Goal: Find specific page/section: Find specific page/section

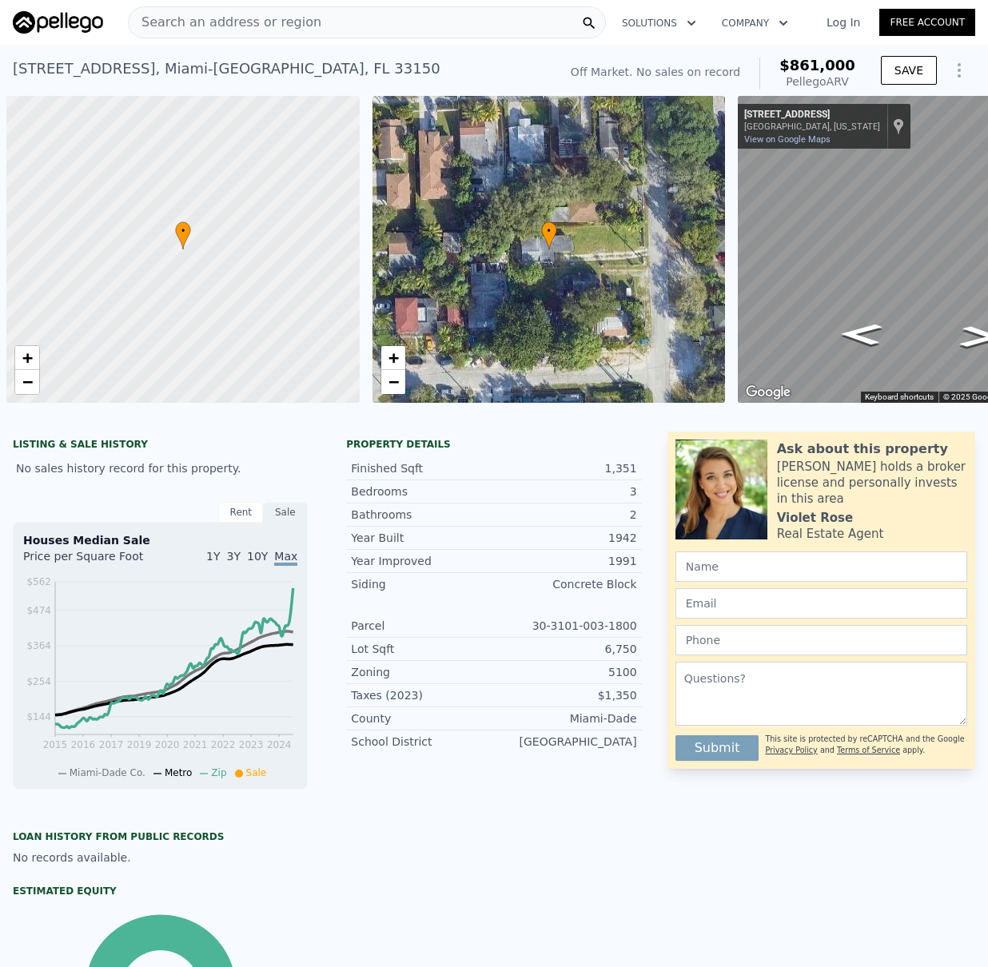
scroll to position [0, 6]
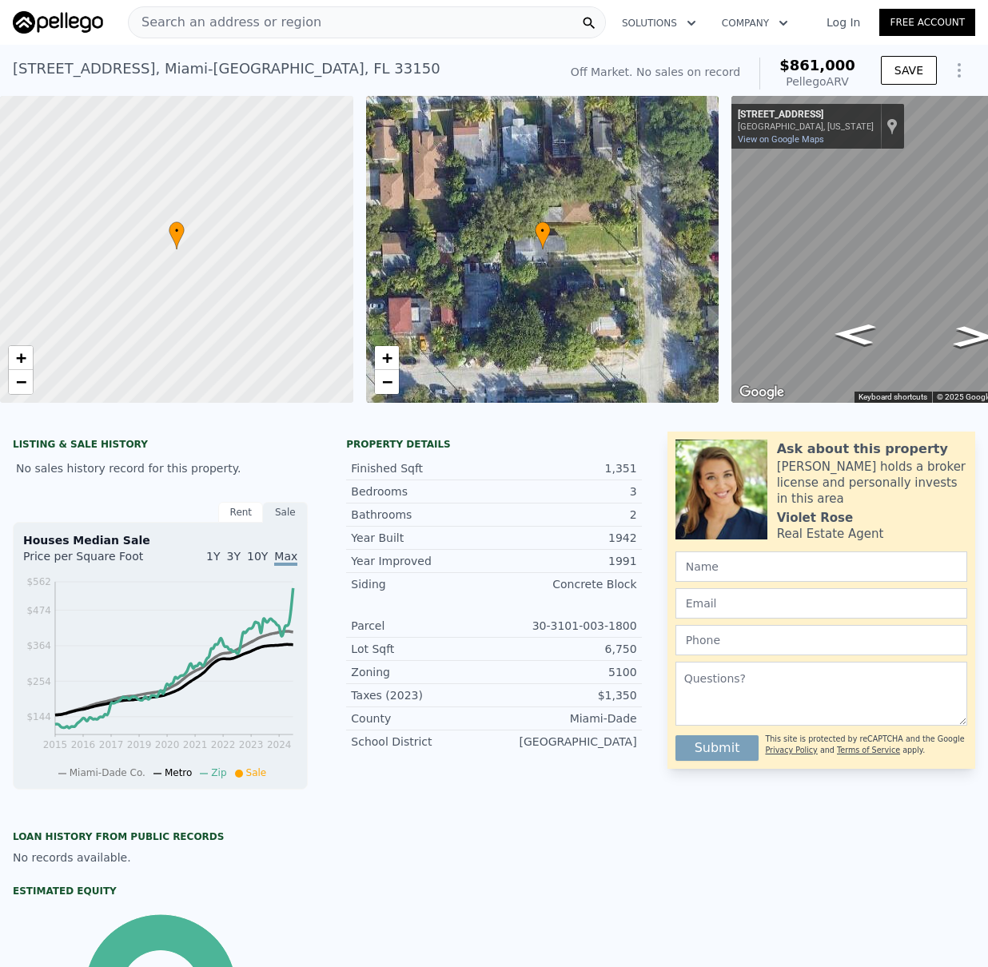
click at [372, 17] on div "Search an address or region" at bounding box center [367, 22] width 478 height 32
type input "$ 858,000"
type input "$ 29,998"
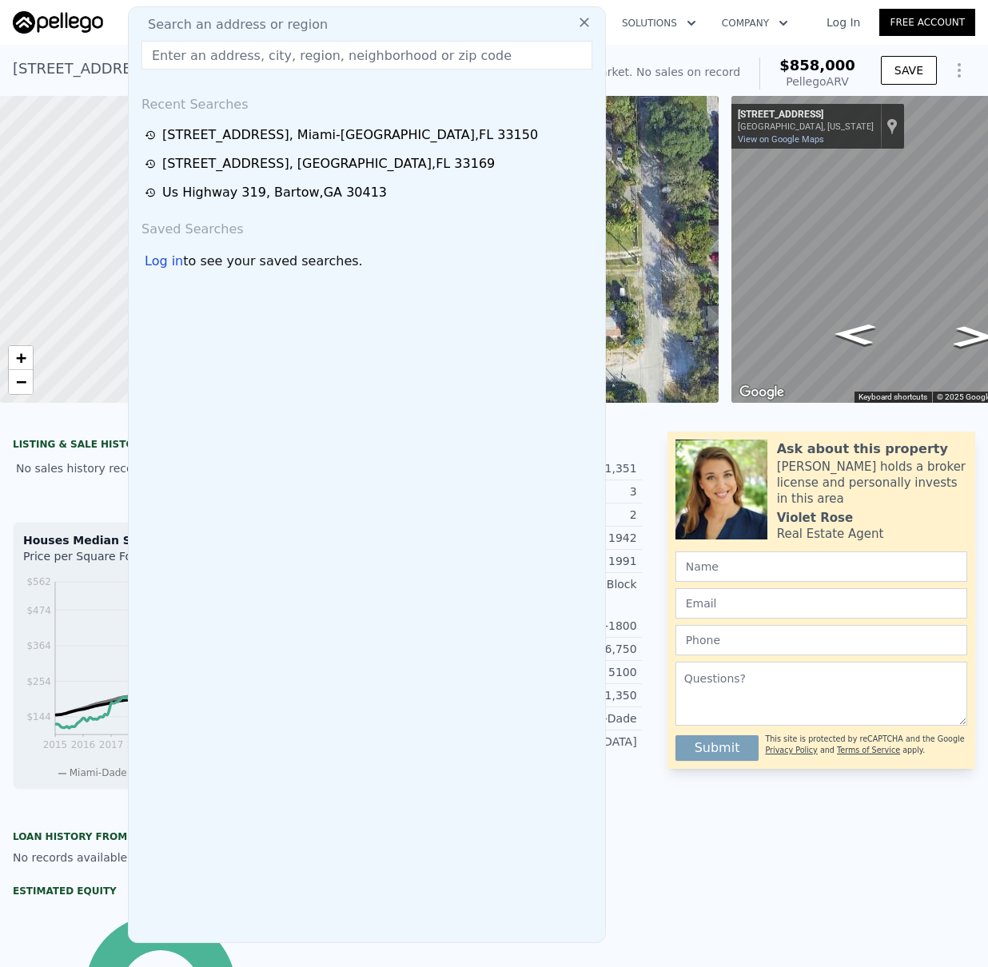
click at [366, 19] on div "Search an address or region" at bounding box center [367, 24] width 464 height 19
click at [317, 58] on input "text" at bounding box center [366, 55] width 451 height 29
paste input "[STREET_ADDRESS]"
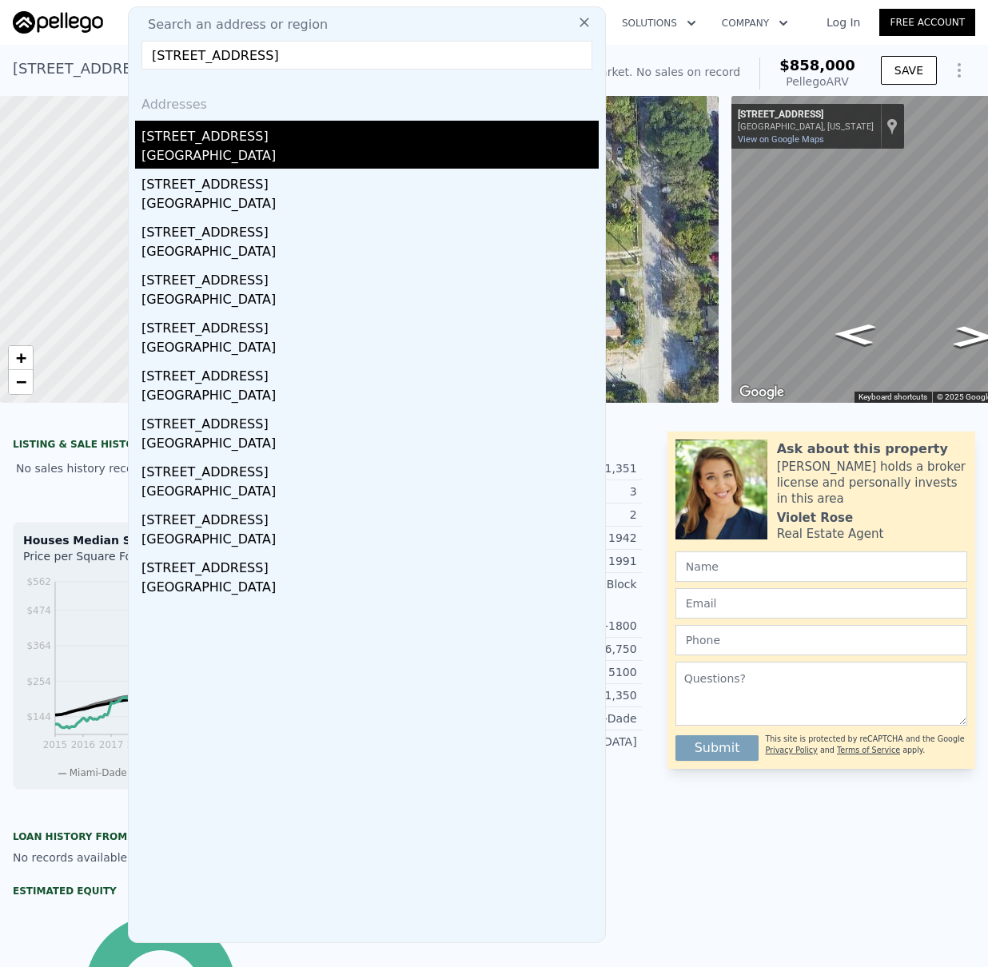
type input "[STREET_ADDRESS]"
click at [257, 142] on div "[STREET_ADDRESS]" at bounding box center [369, 134] width 457 height 26
